Goal: Task Accomplishment & Management: Use online tool/utility

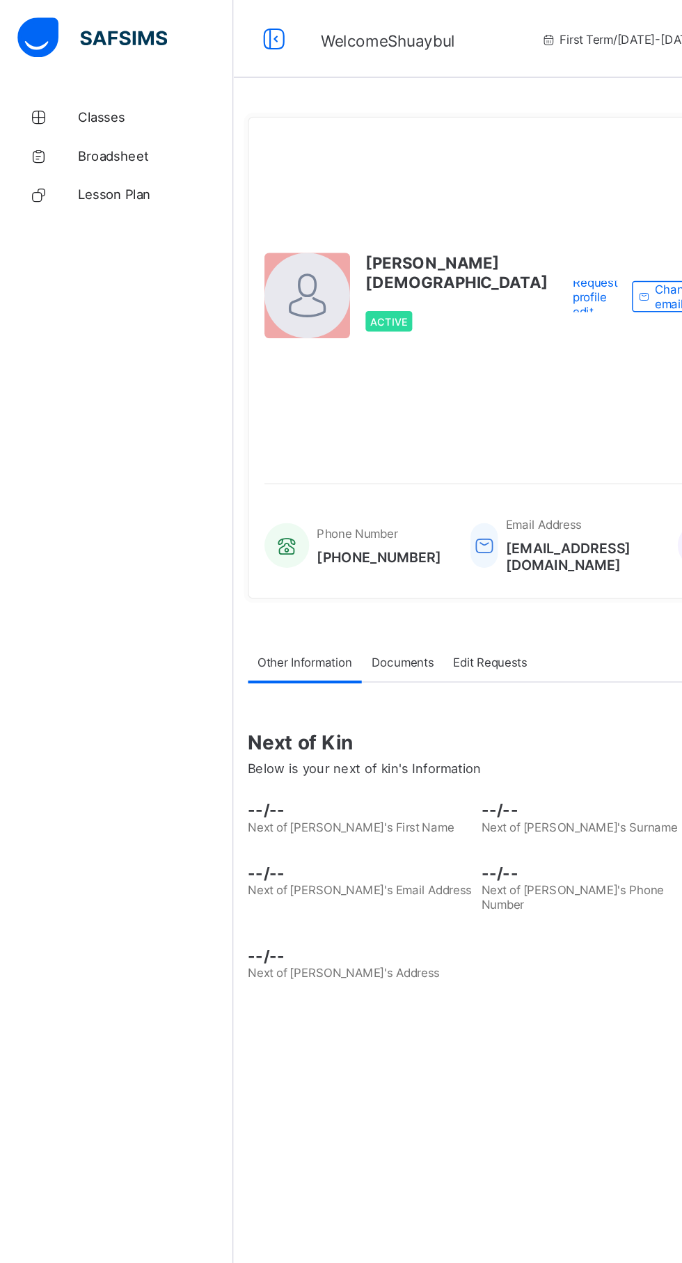
click at [59, 29] on img at bounding box center [66, 27] width 107 height 29
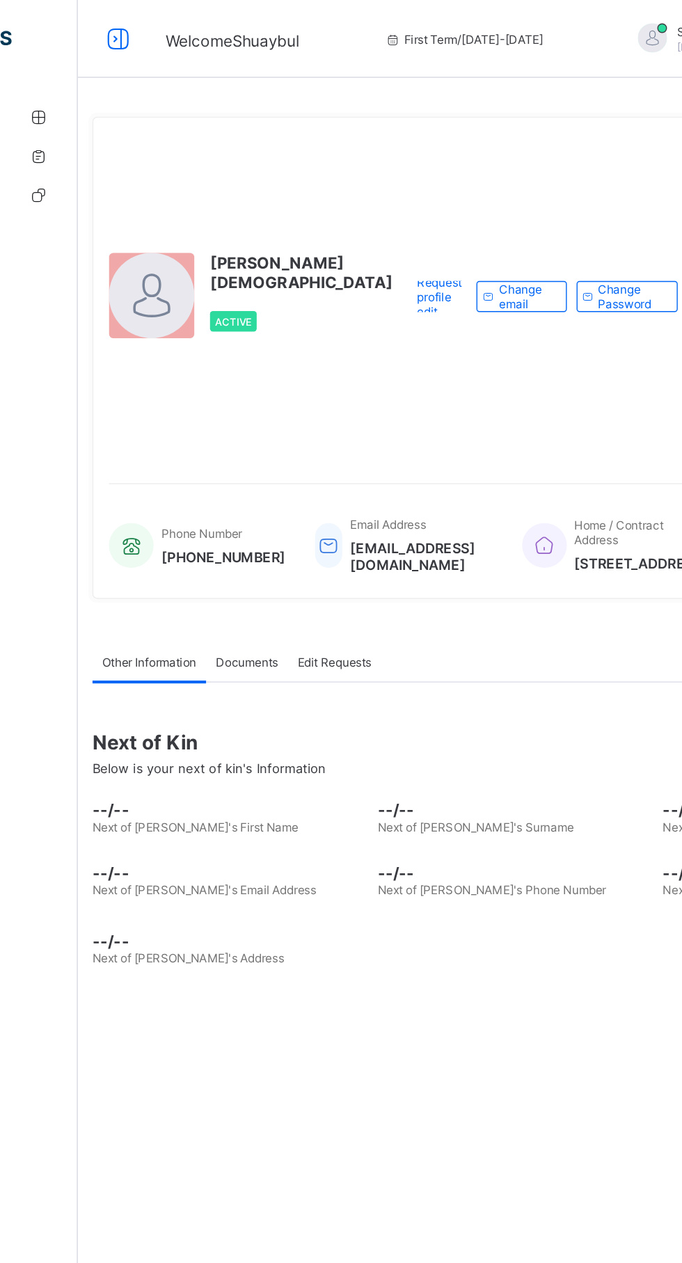
click at [159, 209] on span "[PERSON_NAME][DEMOGRAPHIC_DATA]" at bounding box center [215, 195] width 131 height 28
click at [87, 242] on div at bounding box center [108, 211] width 61 height 61
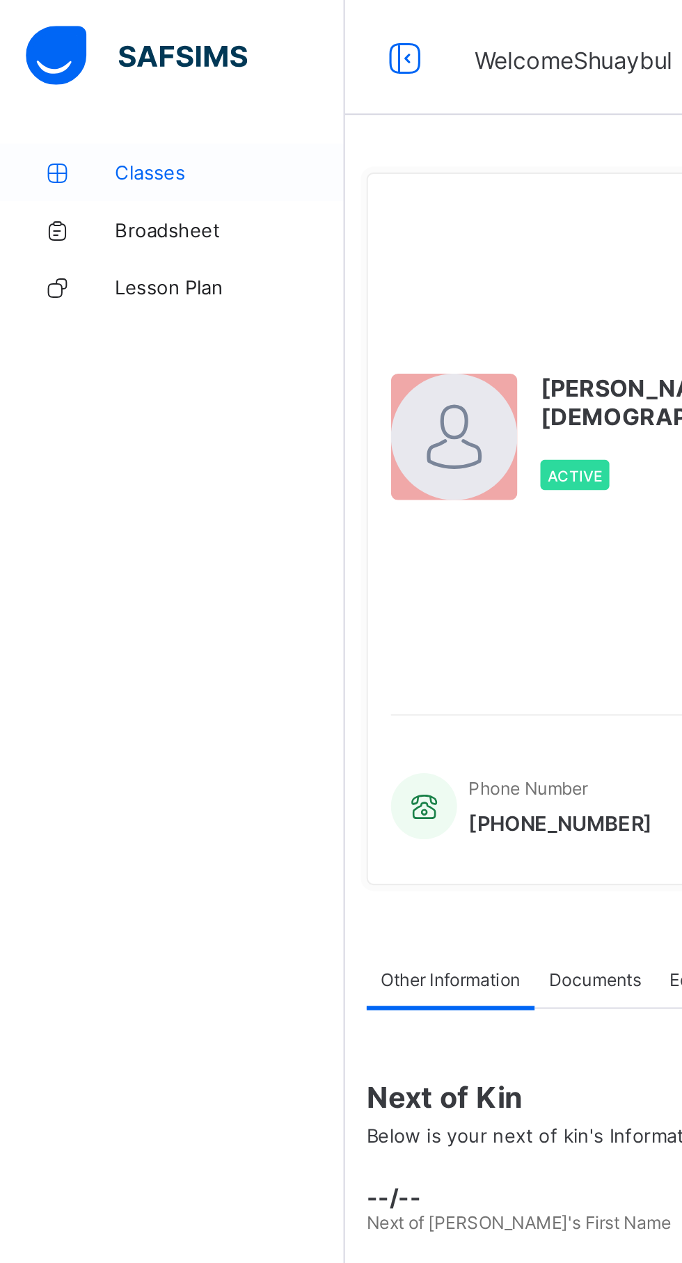
click at [65, 90] on link "Classes" at bounding box center [83, 84] width 167 height 28
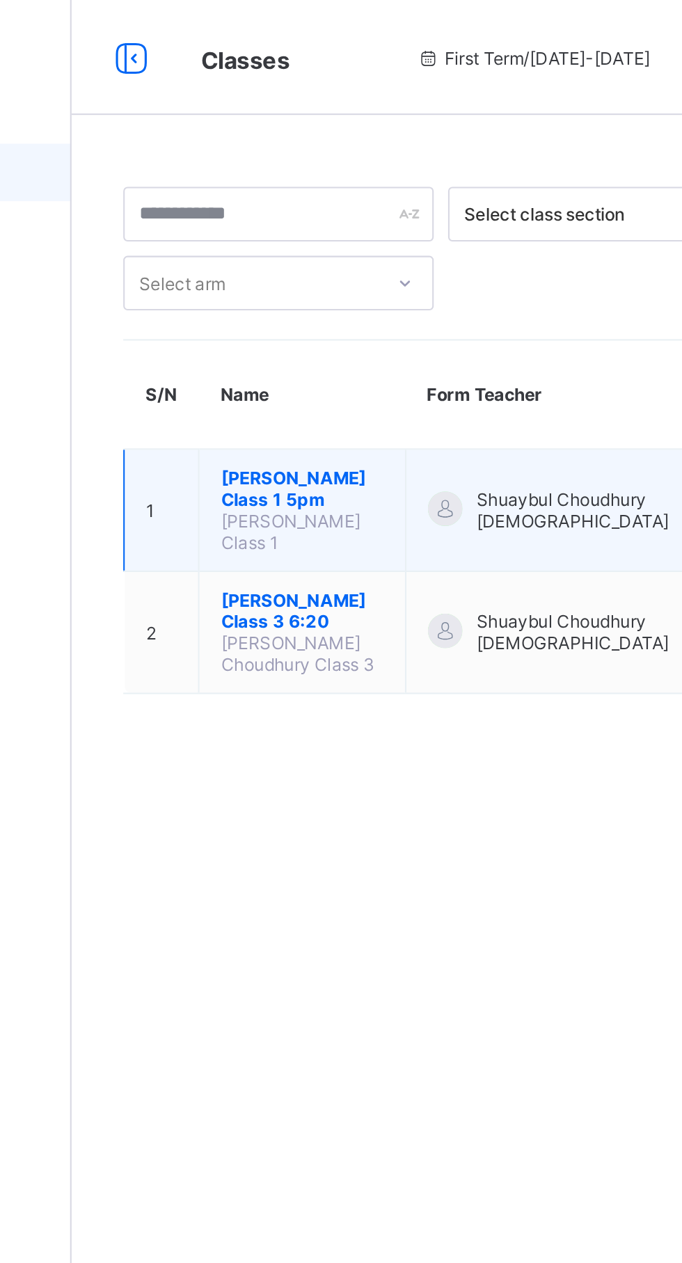
click at [256, 226] on span "[PERSON_NAME] Class 1 5pm" at bounding box center [278, 236] width 79 height 21
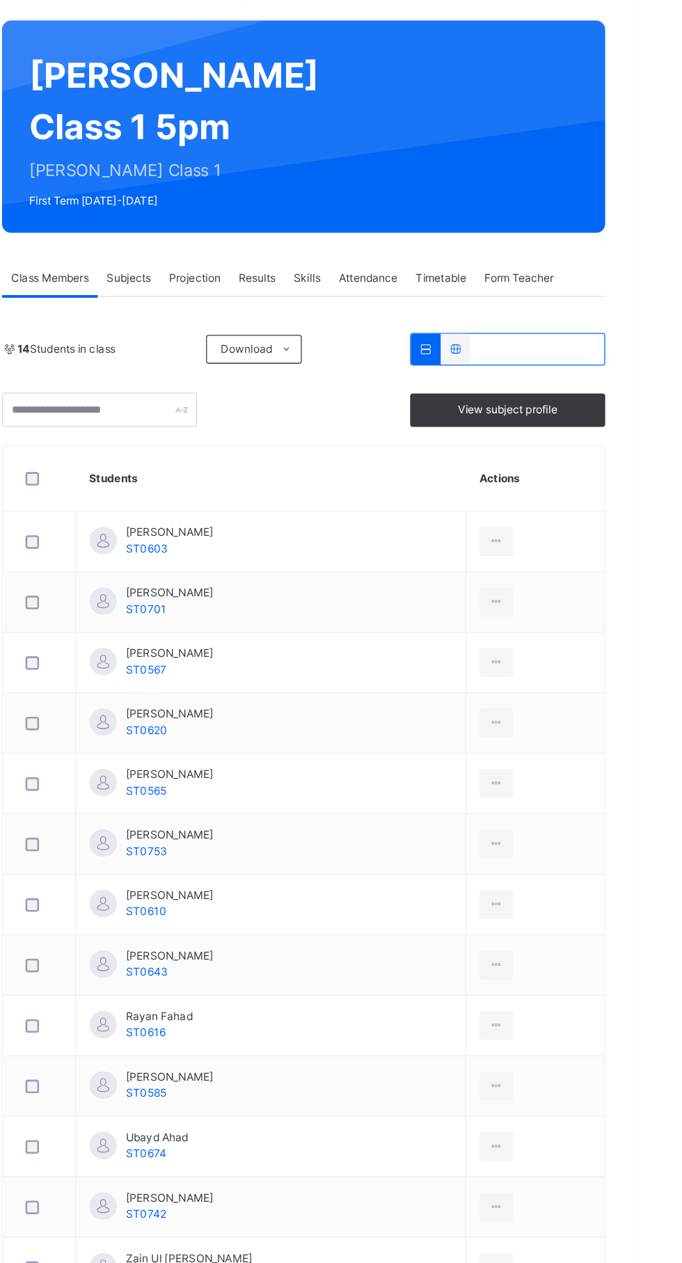
click at [474, 321] on span "Attendance" at bounding box center [474, 315] width 45 height 13
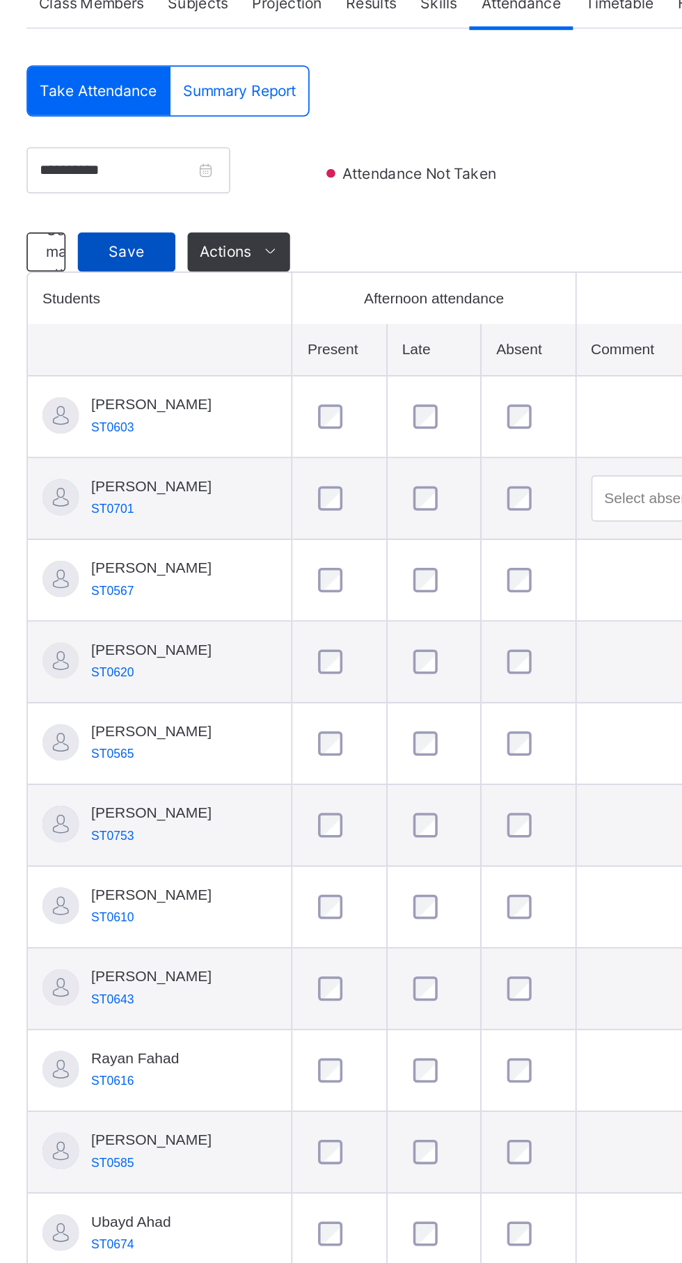
click at [245, 463] on span "Save" at bounding box center [249, 457] width 35 height 13
